Goal: Navigation & Orientation: Go to known website

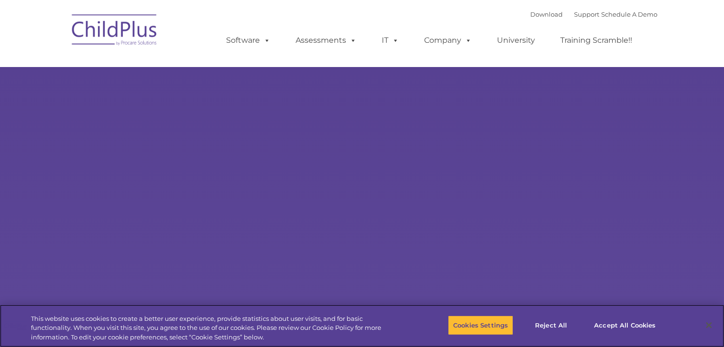
select select "MEDIUM"
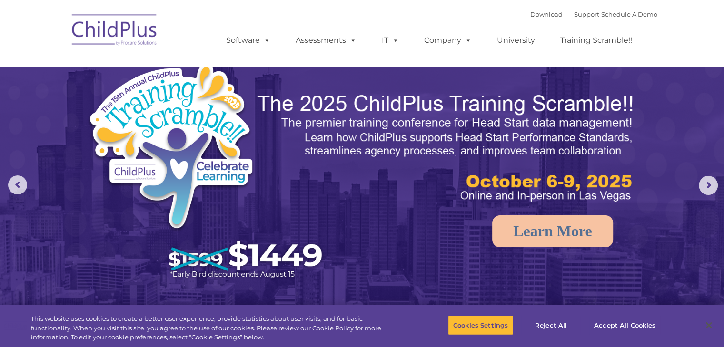
click at [118, 27] on img at bounding box center [114, 32] width 95 height 48
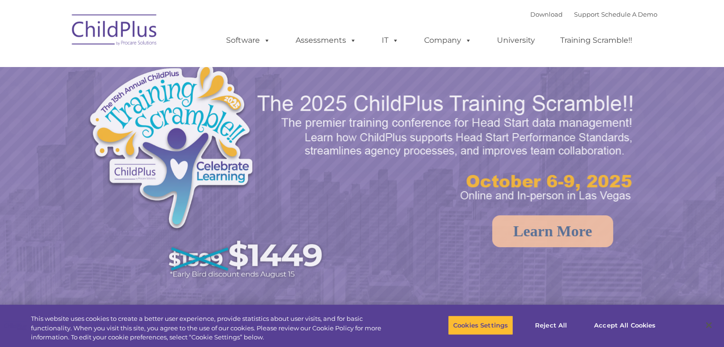
select select "MEDIUM"
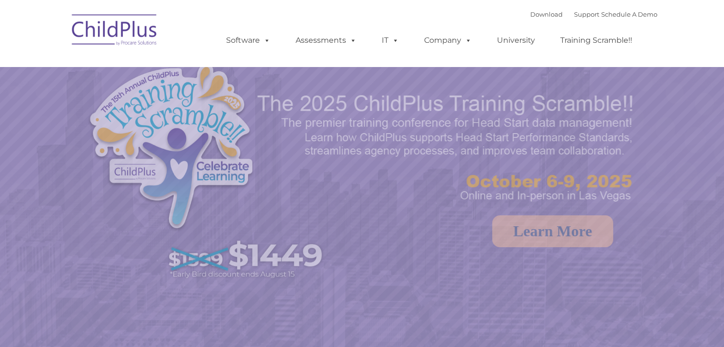
select select "MEDIUM"
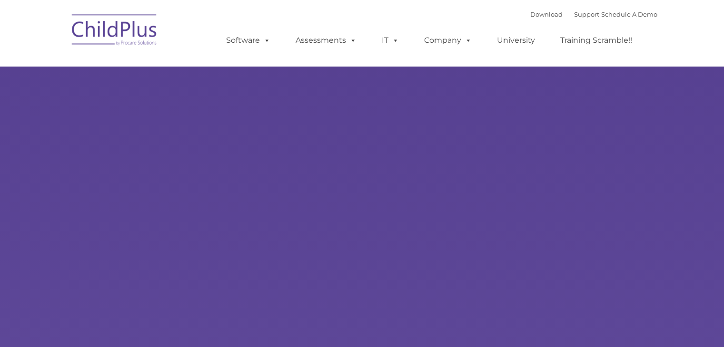
type input ""
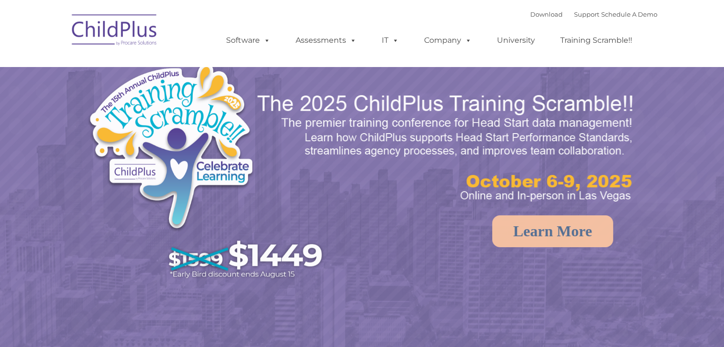
select select "MEDIUM"
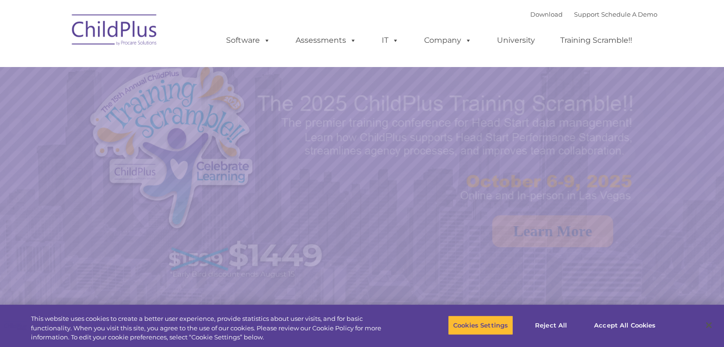
select select "MEDIUM"
